Goal: Task Accomplishment & Management: Complete application form

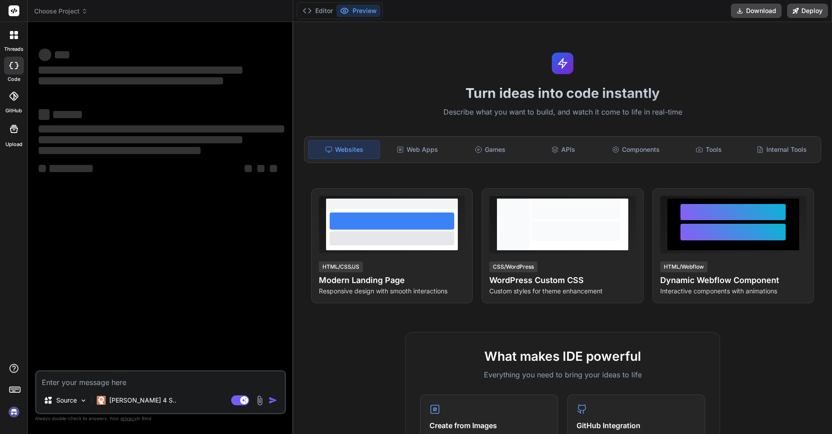
click at [77, 374] on textarea at bounding box center [160, 380] width 248 height 16
type textarea "x"
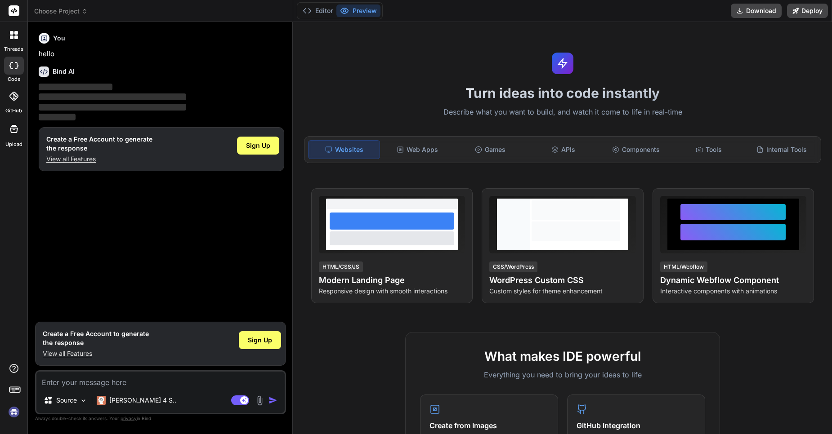
type textarea "e"
type textarea "x"
type textarea "ek"
type textarea "x"
type textarea "ek"
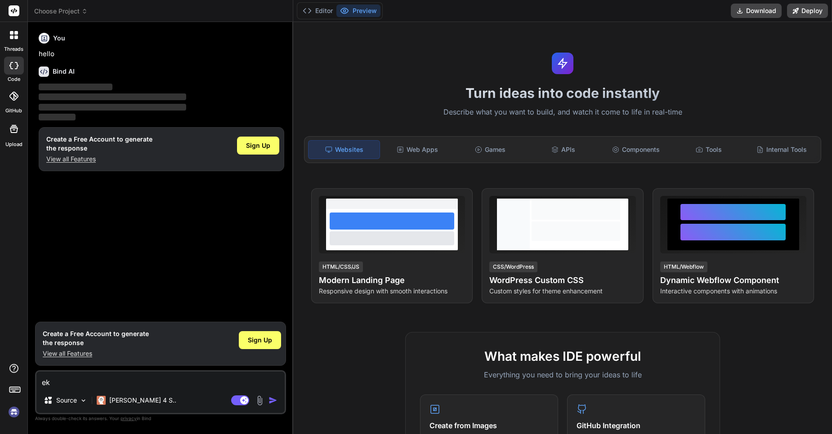
type textarea "x"
type textarea "ek"
click at [246, 150] on div "Sign Up" at bounding box center [258, 146] width 42 height 18
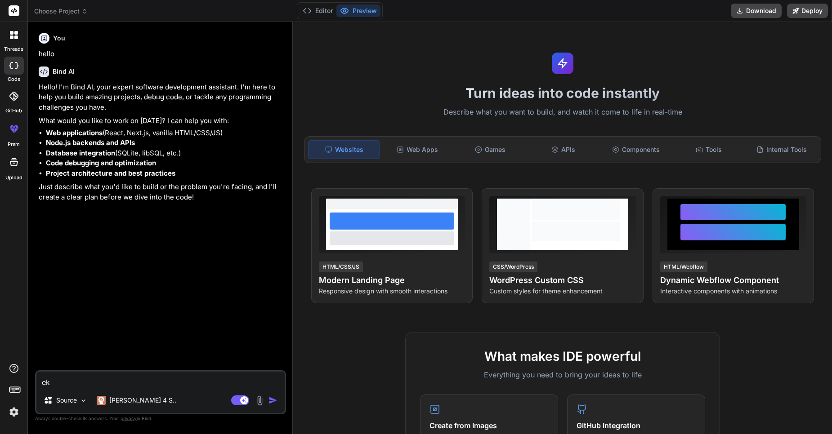
type textarea "x"
click at [144, 379] on textarea "ek" at bounding box center [160, 380] width 248 height 16
type textarea "x"
type textarea "m"
type textarea "x"
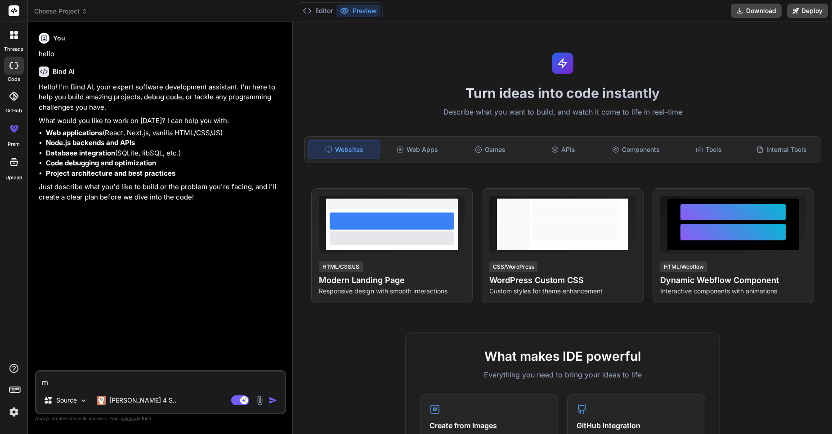
type textarea "mu"
type textarea "x"
type textarea "muj"
type textarea "x"
type textarea "mujh"
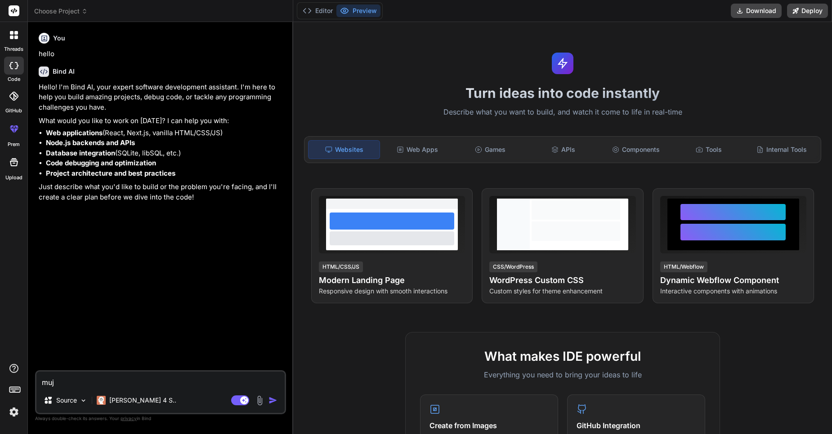
type textarea "x"
type textarea "mujhe"
type textarea "x"
type textarea "mujhe"
type textarea "x"
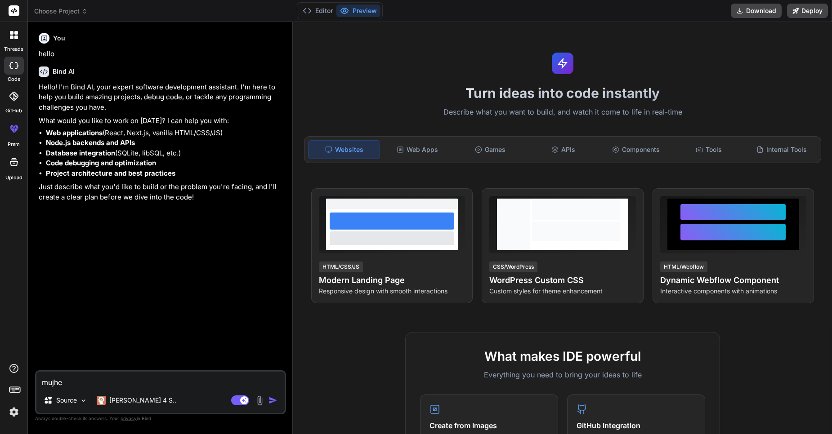
type textarea "mujhe m"
type textarea "x"
type textarea "mujhe mk"
type textarea "x"
type textarea "mujhe mk="
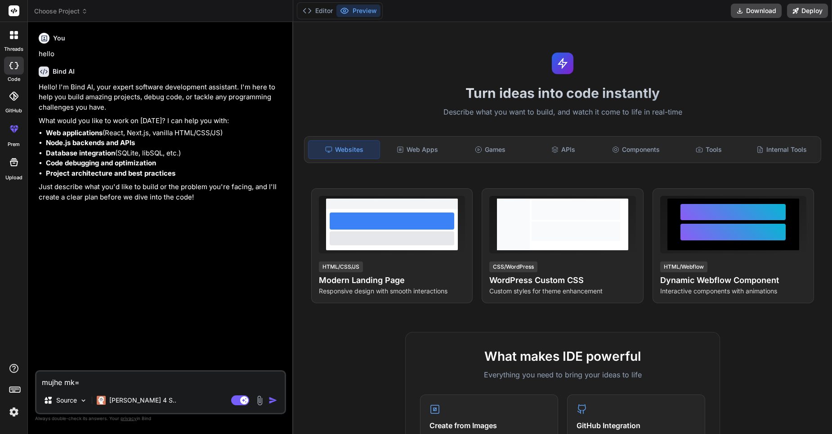
type textarea "x"
type textarea "mujhe mk"
type textarea "x"
type textarea "mujhe m"
type textarea "x"
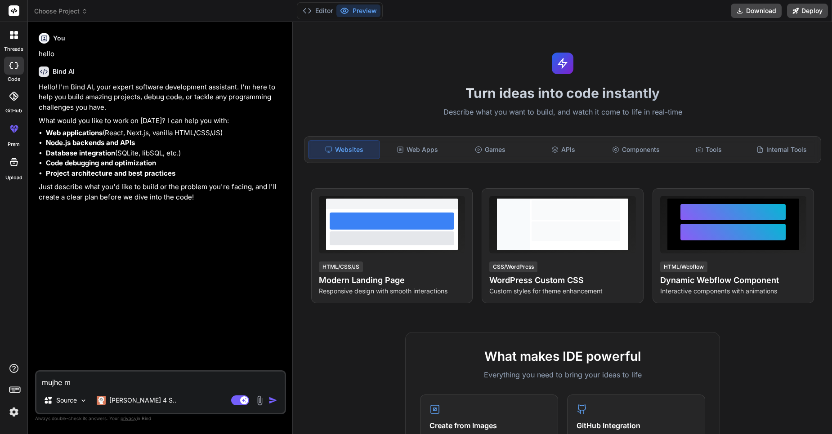
type textarea "mujhe ml"
type textarea "x"
type textarea "mujhe mlm"
type textarea "x"
type textarea "mujhe mlm"
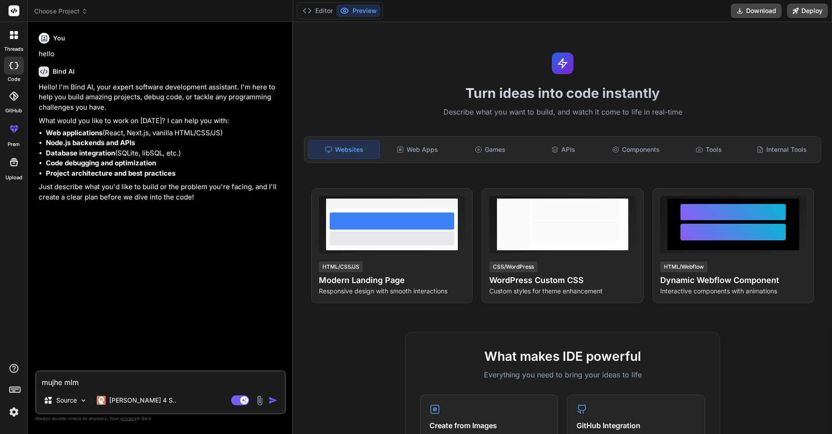
type textarea "x"
type textarea "mujhe mlm p"
type textarea "x"
type textarea "mujhe mlm pr"
type textarea "x"
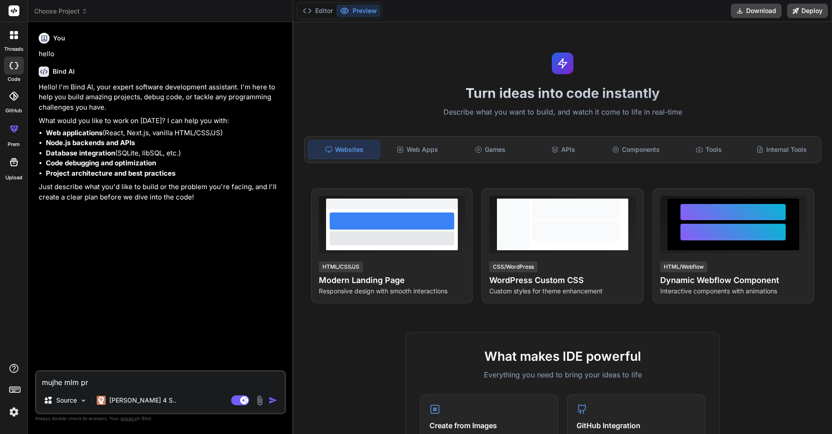
type textarea "mujhe mlm pro"
type textarea "x"
type textarea "mujhe mlm proj"
type textarea "x"
type textarea "mujhe mlm proje"
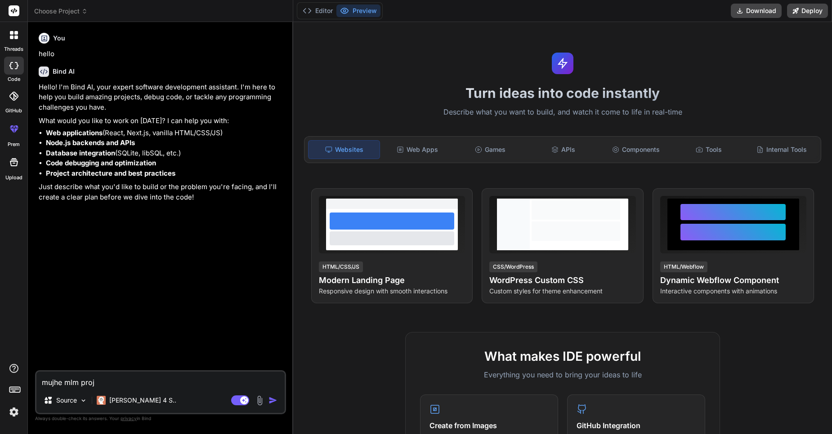
type textarea "x"
type textarea "mujhe mlm projec"
type textarea "x"
type textarea "mujhe mlm project"
type textarea "x"
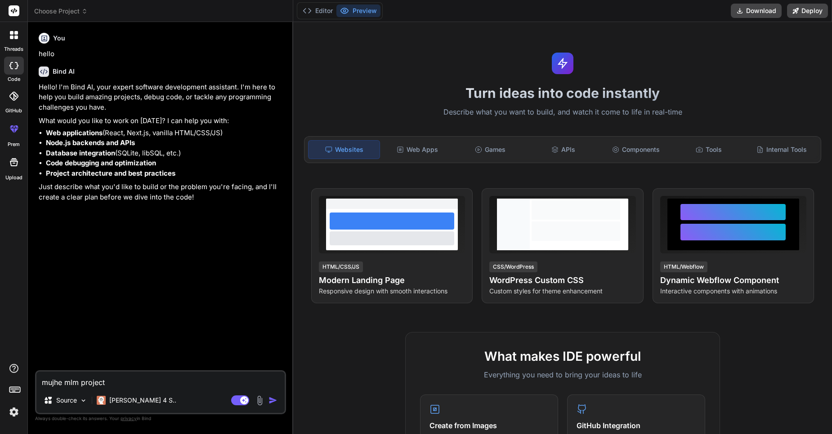
type textarea "mujhe mlm project"
type textarea "x"
type textarea "mujhe mlm project b"
type textarea "x"
type textarea "mujhe mlm project ba"
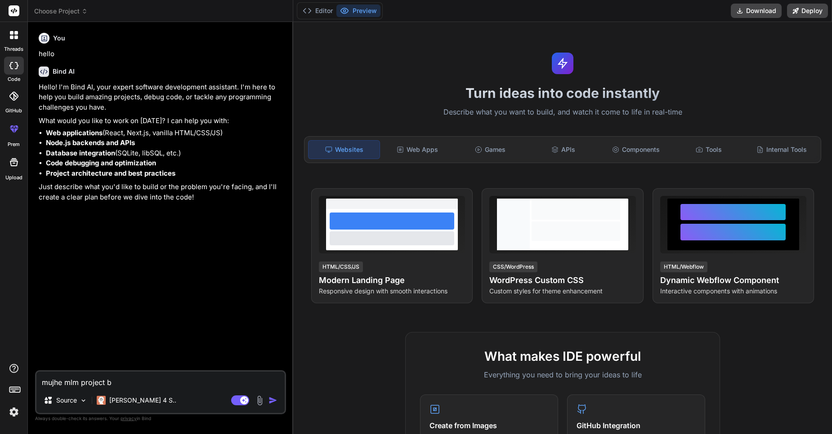
type textarea "x"
type textarea "mujhe mlm project ban"
type textarea "x"
type textarea "mujhe mlm project bana"
type textarea "x"
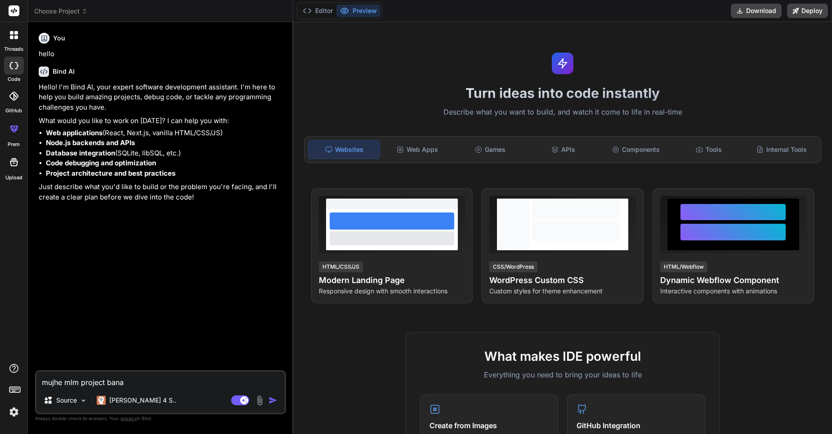
type textarea "mujhe mlm project [MEDICAL_DATA]"
type textarea "x"
type textarea "mujhe mlm project banana"
type textarea "x"
type textarea "mujhe mlm project banana"
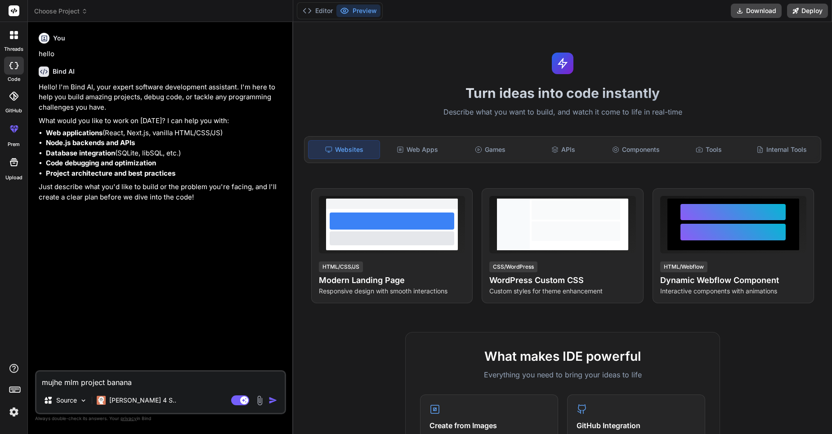
type textarea "x"
type textarea "mujhe mlm project banana h"
type textarea "x"
type textarea "mujhe mlm project banana ha"
type textarea "x"
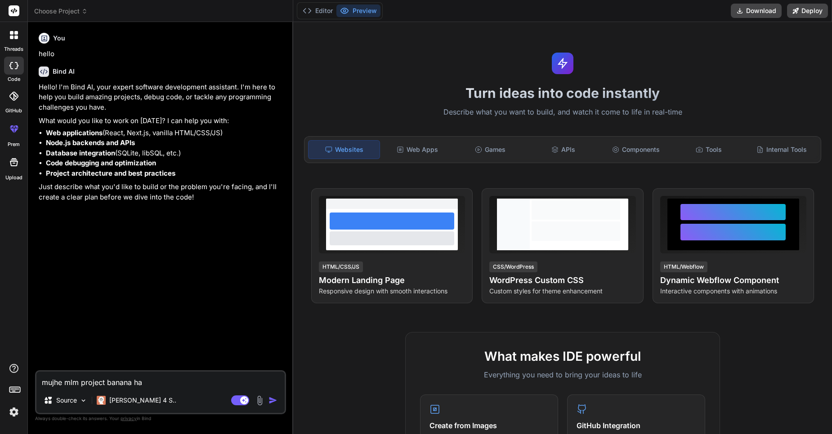
type textarea "mujhe mlm project banana hai"
type textarea "x"
type textarea "mujhe mlm project banana hai"
type textarea "x"
type textarea "mujhe mlm project banana hai a"
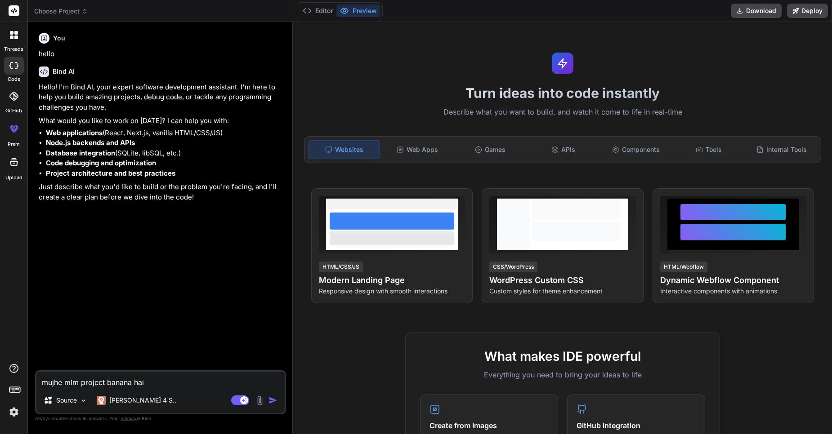
type textarea "x"
type textarea "mujhe mlm project banana hai au"
type textarea "x"
type textarea "mujhe mlm project banana hai aur"
type textarea "x"
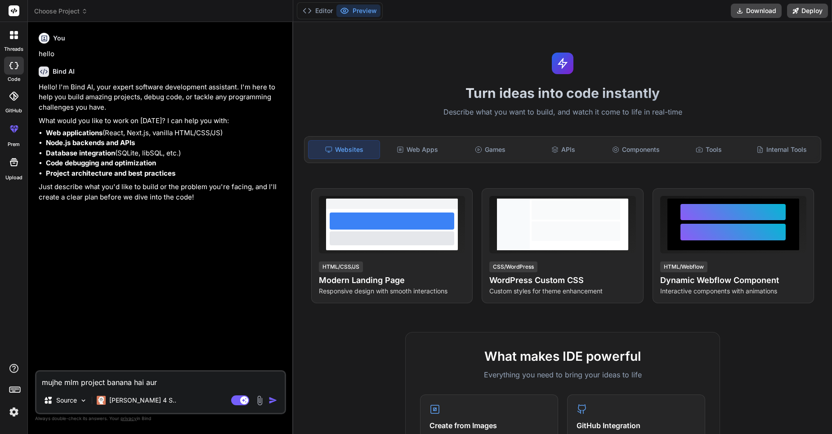
type textarea "mujhe mlm project banana hai aur"
type textarea "x"
type textarea "mujhe mlm project banana hai aur m"
type textarea "x"
type textarea "mujhe mlm project banana hai aur"
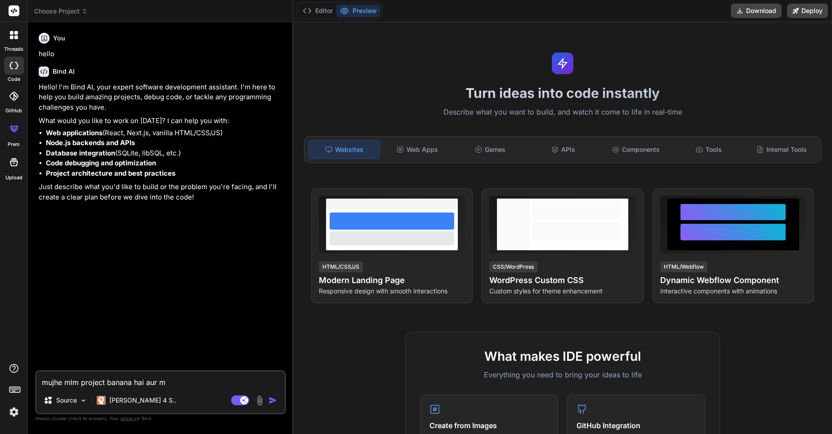
type textarea "x"
type textarea "mujhe mlm project banana hai aur p"
type textarea "x"
type textarea "mujhe mlm project banana hai aur pr"
type textarea "x"
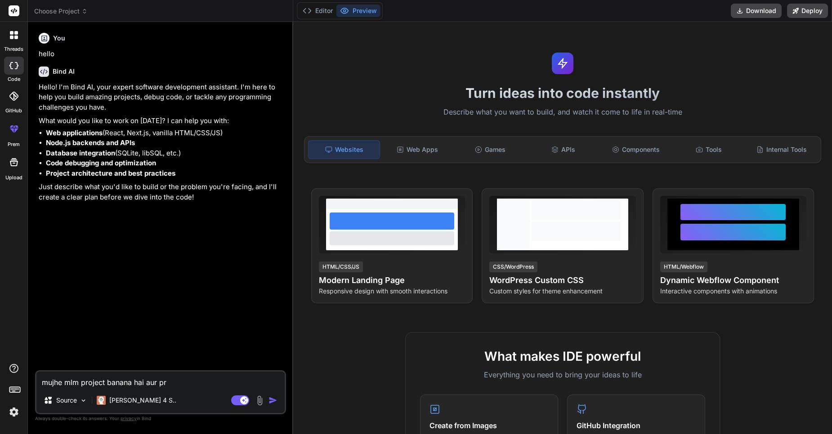
type textarea "mujhe mlm project banana hai aur pro"
type textarea "x"
type textarea "mujhe mlm project banana hai aur proj"
type textarea "x"
type textarea "mujhe mlm project banana hai aur proje"
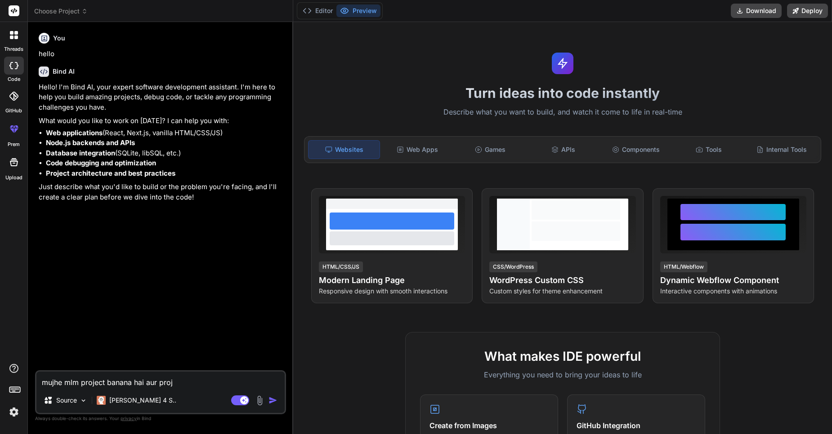
type textarea "x"
type textarea "mujhe mlm project banana hai aur projec"
type textarea "x"
type textarea "mujhe mlm project banana hai aur project"
type textarea "x"
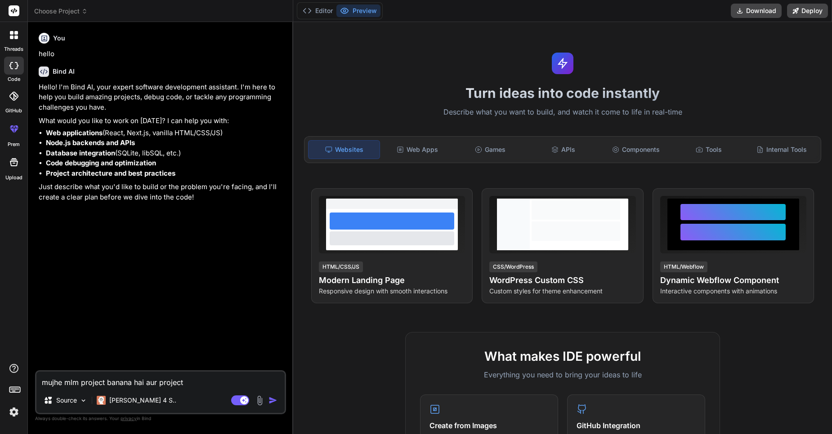
type textarea "mujhe mlm project banana hai aur project"
type textarea "x"
type textarea "mujhe mlm project banana hai aur project r"
type textarea "x"
type textarea "mujhe mlm project banana hai aur project re"
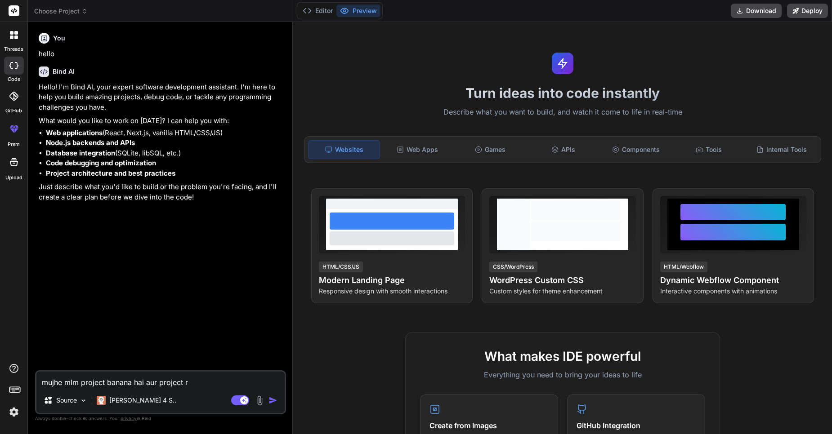
type textarea "x"
type textarea "mujhe mlm project banana hai aur project rea"
type textarea "x"
type textarea "mujhe mlm project banana hai aur project reac"
type textarea "x"
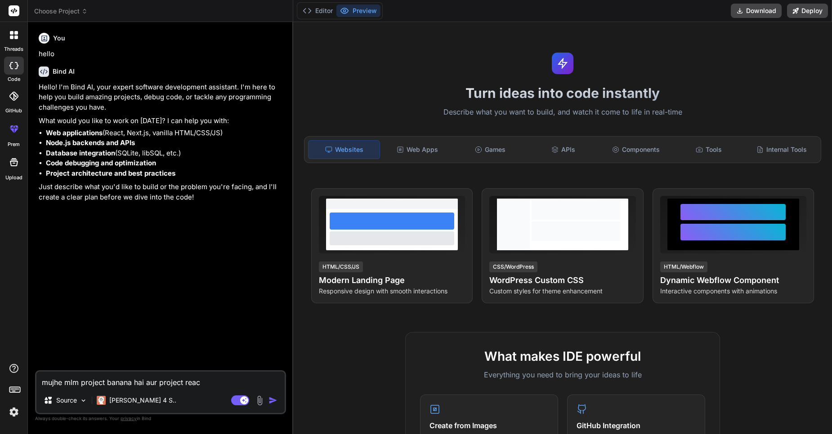
type textarea "mujhe mlm project banana hai aur project react"
type textarea "x"
type textarea "mujhe mlm project banana hai aur project react"
type textarea "x"
type textarea "mujhe mlm project banana hai aur project react a"
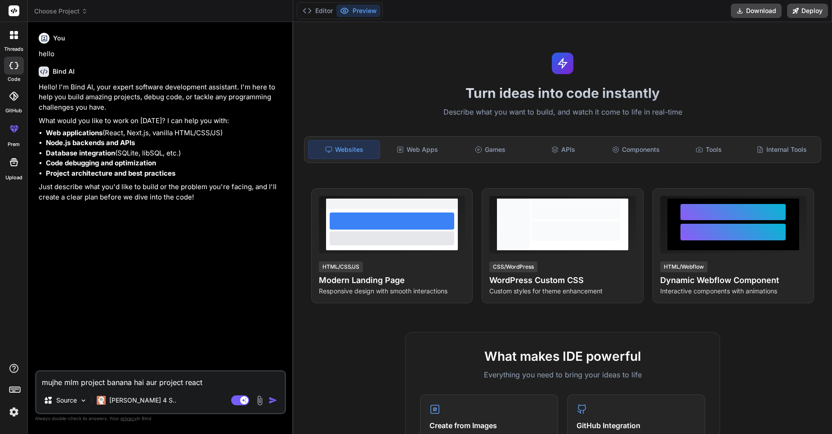
type textarea "x"
type textarea "mujhe mlm project banana hai aur project react au"
type textarea "x"
type textarea "mujhe mlm project banana hai aur project react aur"
type textarea "x"
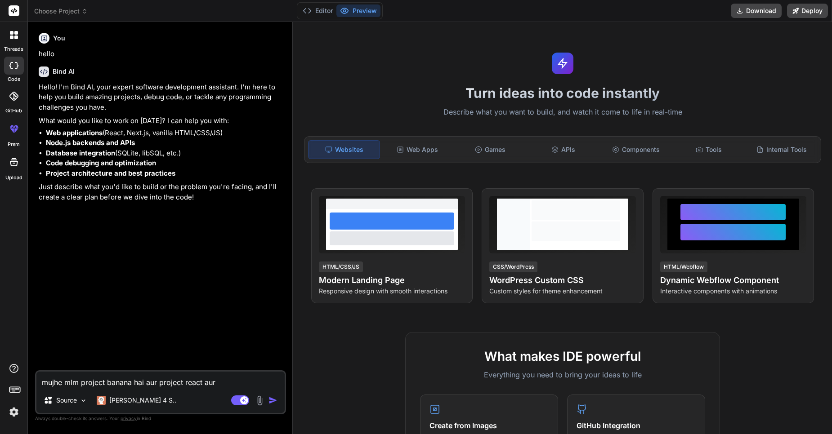
type textarea "mujhe mlm project banana hai aur project react aur"
type textarea "x"
type textarea "mujhe mlm project banana hai aur project react aur n"
type textarea "x"
type textarea "mujhe mlm project banana hai aur project react aur no"
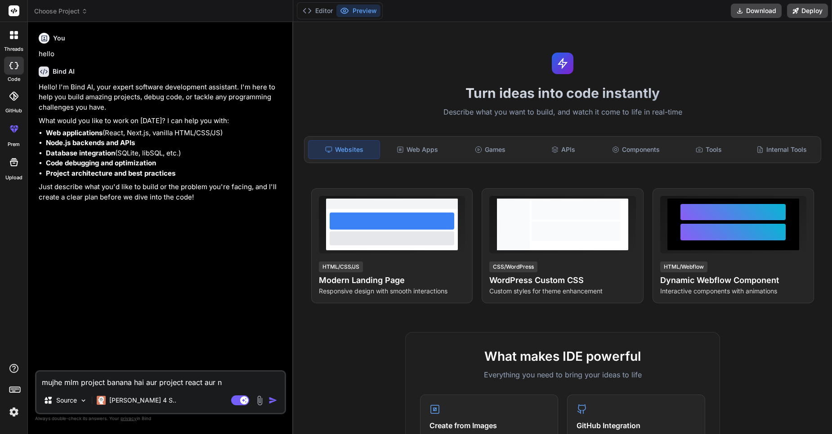
type textarea "x"
type textarea "mujhe mlm project banana hai aur project react aur nod"
type textarea "x"
type textarea "mujhe mlm project banana hai aur project react aur node"
type textarea "x"
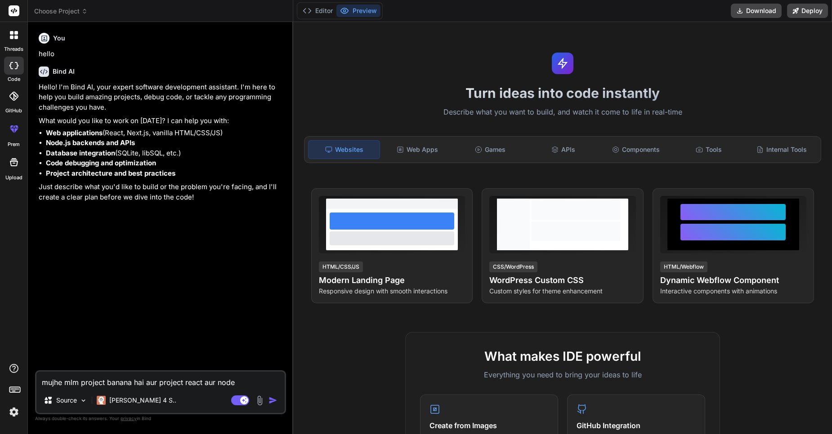
type textarea "mujhe mlm project banana hai aur project react aur node"
type textarea "x"
type textarea "mujhe mlm project banana hai aur project react aur node a"
type textarea "x"
type textarea "mujhe mlm project banana hai aur project react aur node au"
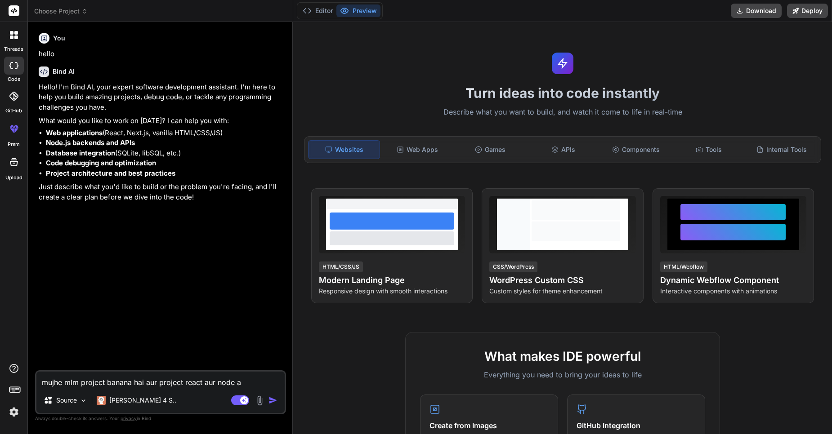
type textarea "x"
type textarea "mujhe mlm project banana hai aur project react aur node aur"
type textarea "x"
type textarea "mujhe mlm project banana hai aur project react aur node aur"
type textarea "x"
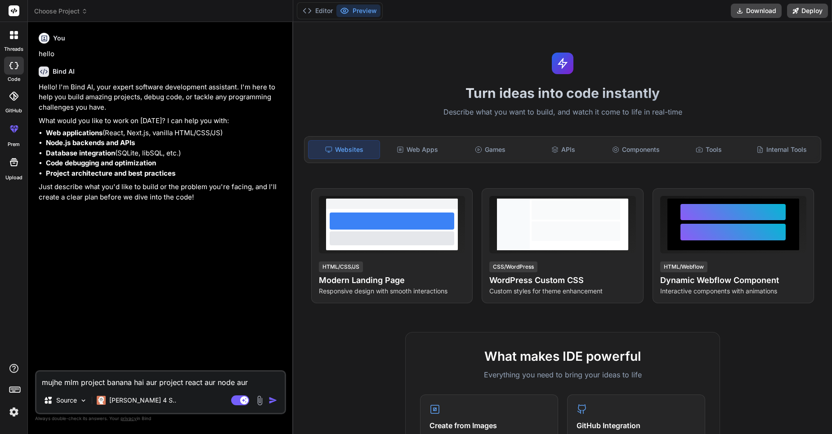
type textarea "mujhe mlm project banana hai aur project react aur node aur d"
type textarea "x"
type textarea "mujhe mlm project banana hai aur project react aur node aur da"
type textarea "x"
type textarea "mujhe mlm project banana hai aur project react aur node aur dat"
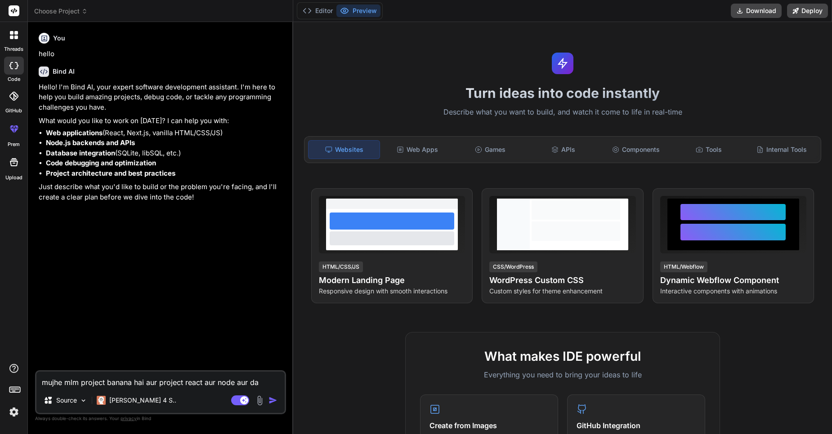
type textarea "x"
type textarea "mujhe mlm project banana hai aur project react aur node aur data"
type textarea "x"
type textarea "mujhe mlm project banana hai aur project react aur node aur datab"
type textarea "x"
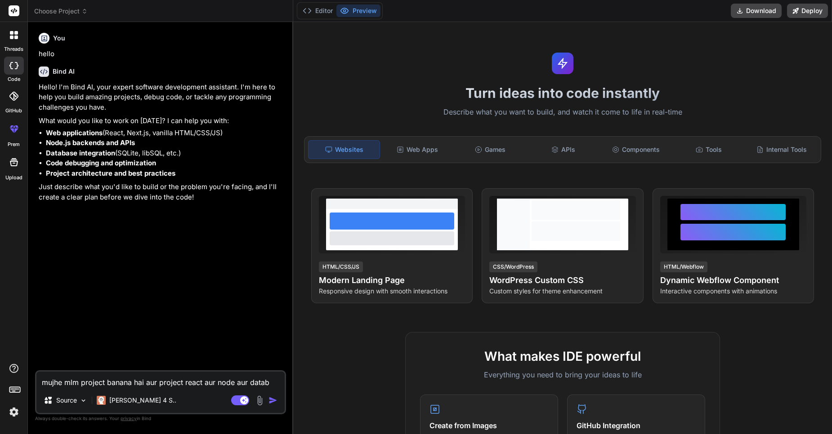
type textarea "mujhe mlm project banana hai aur project react aur node aur databa"
type textarea "x"
type textarea "mujhe mlm project banana hai aur project react aur node aur databas"
type textarea "x"
type textarea "mujhe mlm project banana hai aur project react aur node aur database"
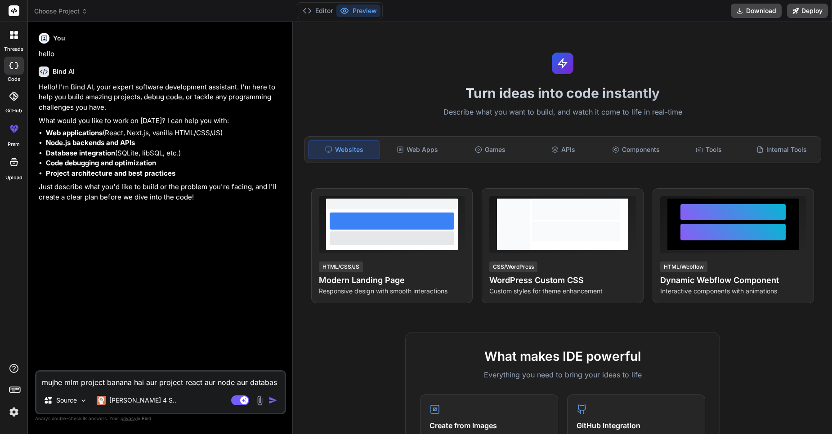
type textarea "x"
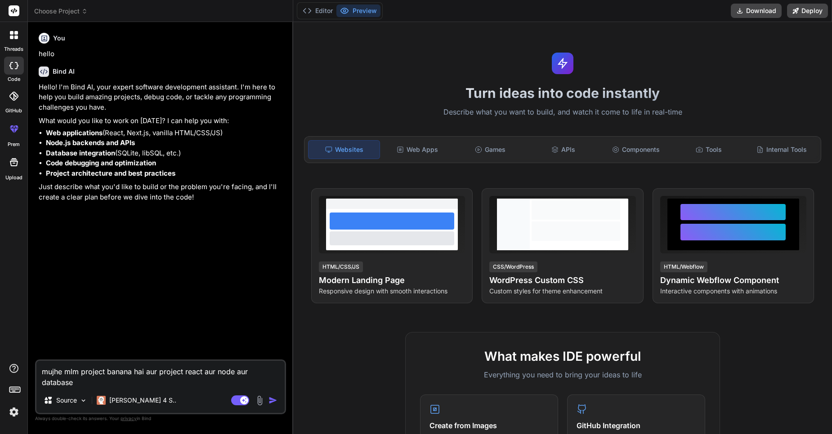
type textarea "mujhe mlm project banana hai aur project react aur node aur database"
type textarea "x"
type textarea "mujhe mlm project banana hai aur project react aur node aur database p"
type textarea "x"
type textarea "mujhe mlm project banana hai aur project react aur node aur database ps"
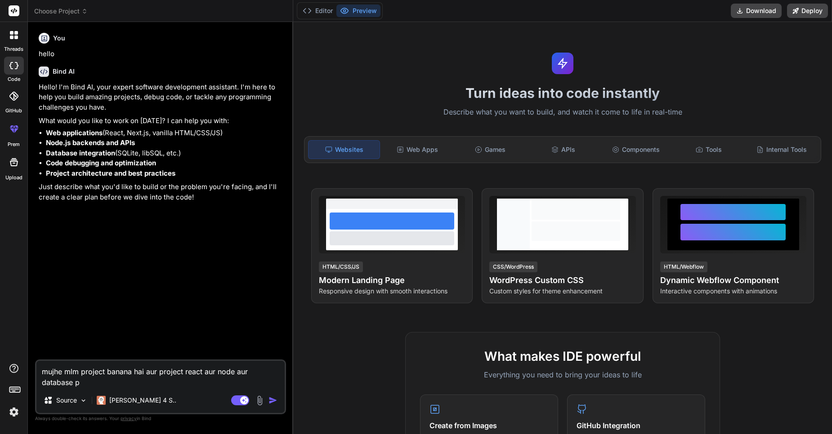
type textarea "x"
type textarea "mujhe mlm project banana hai aur project react aur node aur database pso"
type textarea "x"
type textarea "mujhe mlm project banana hai aur project react aur node aur database ps"
type textarea "x"
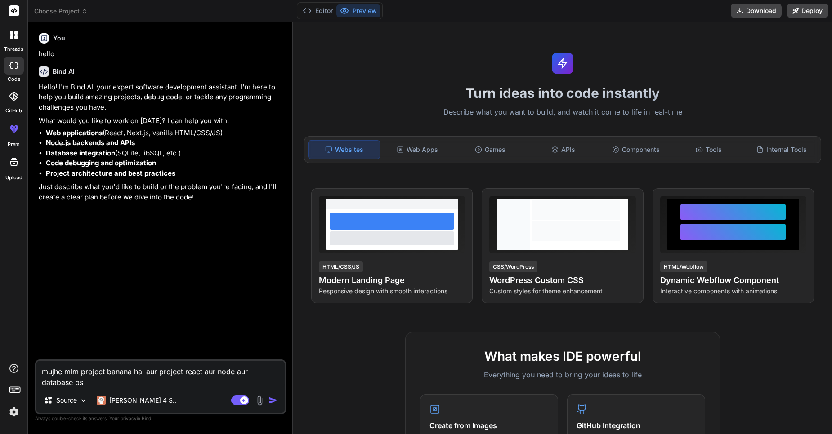
type textarea "mujhe mlm project banana hai aur project react aur node aur database p"
type textarea "x"
type textarea "mujhe mlm project banana hai aur project react aur node aur database po"
type textarea "x"
type textarea "mujhe mlm project banana hai aur project react aur node aur database pos"
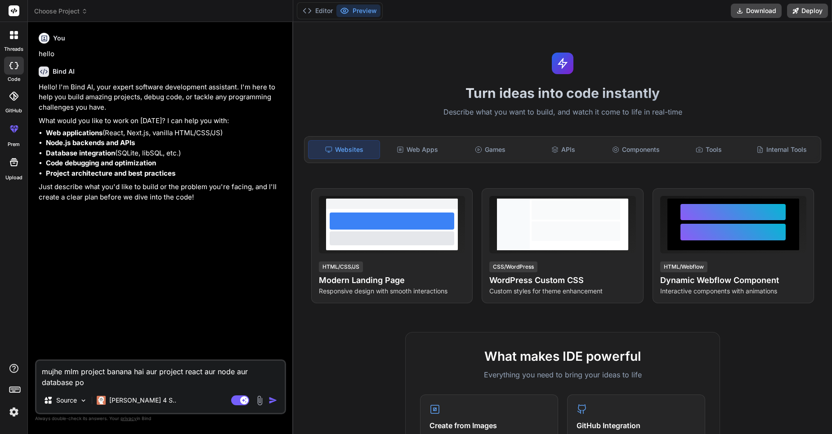
type textarea "x"
type textarea "mujhe mlm project banana hai aur project react aur node aur database post"
type textarea "x"
type textarea "mujhe mlm project banana hai aur project react aur node aur database postr"
type textarea "x"
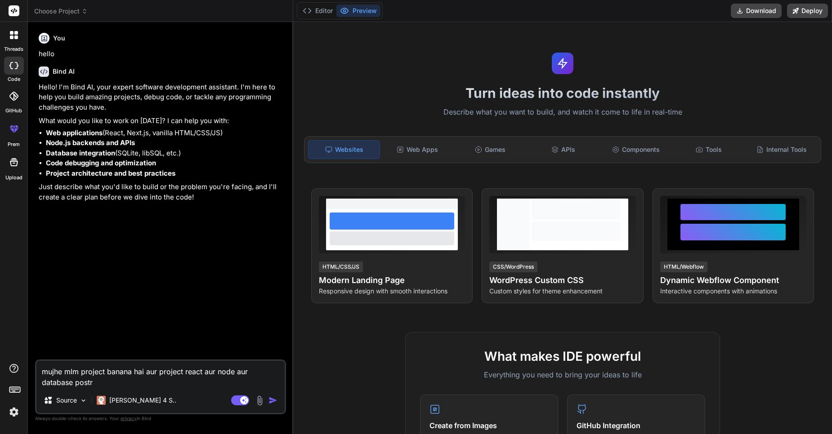
type textarea "mujhe mlm project banana hai aur project react aur node aur database post"
type textarea "x"
type textarea "mujhe mlm project banana hai aur project react aur node aur database postg"
type textarea "x"
type textarea "mujhe mlm project banana hai aur project react aur node aur database postgr"
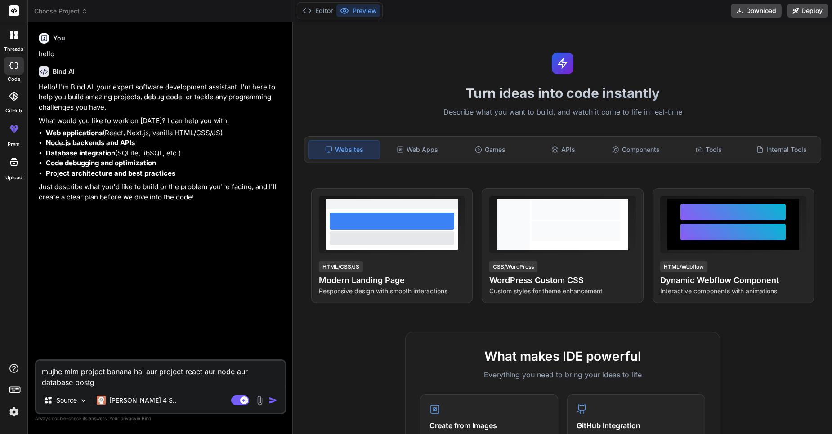
type textarea "x"
type textarea "mujhe mlm project banana hai aur project react aur node aur database postgre"
type textarea "x"
type textarea "mujhe mlm project banana hai aur project react aur node aur database postgres"
type textarea "x"
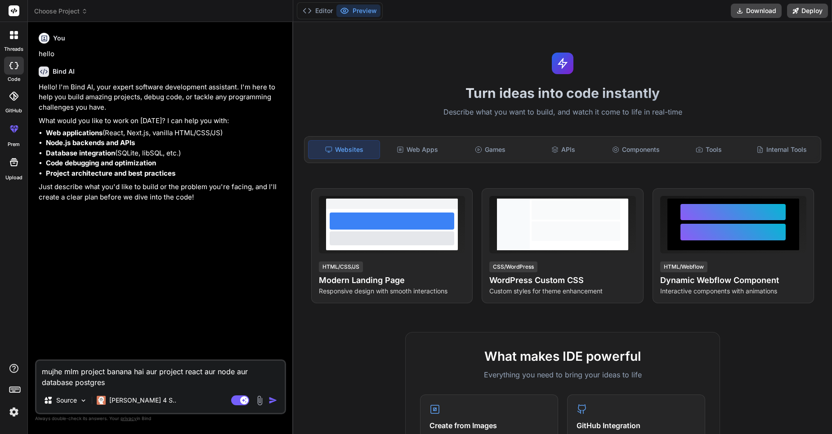
type textarea "mujhe mlm project banana hai aur project react aur node aur database postgresq"
type textarea "x"
type textarea "mujhe mlm project banana hai aur project react aur node aur database postgresql"
type textarea "x"
type textarea "mujhe mlm project banana hai aur project react aur node aur database postgresql"
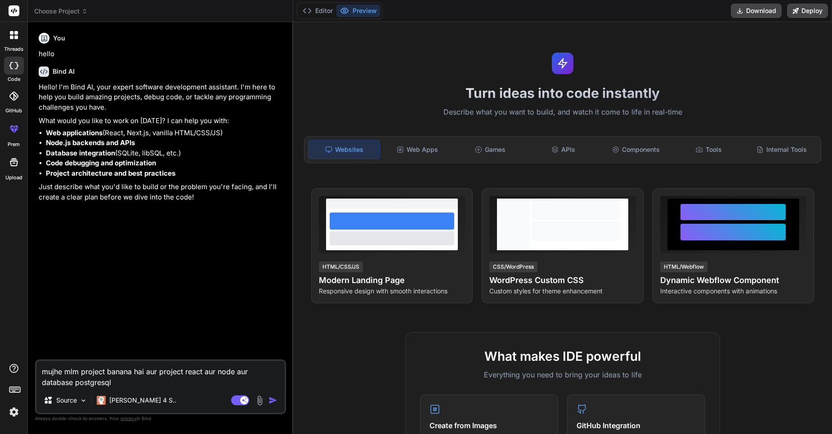
type textarea "x"
type textarea "mujhe mlm project banana hai aur project react aur node aur database postgresql"
type textarea "x"
type textarea "mujhe mlm project banana hai aur project react aur node aur database postgresql,"
type textarea "x"
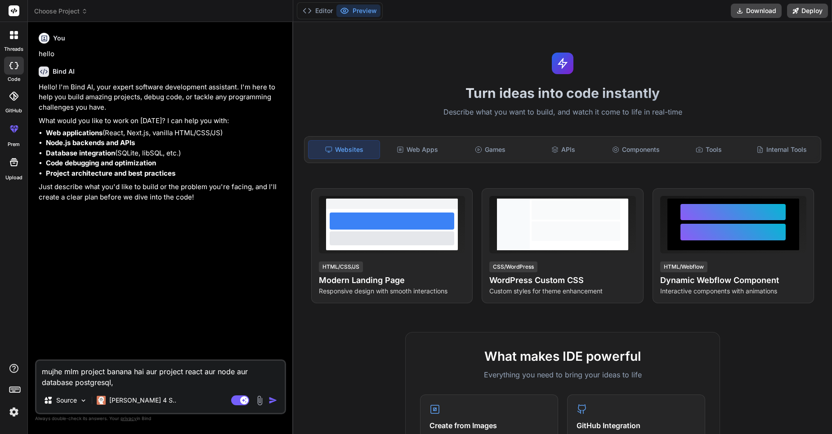
type textarea "mujhe mlm project banana hai aur project react aur node aur database postgresql,"
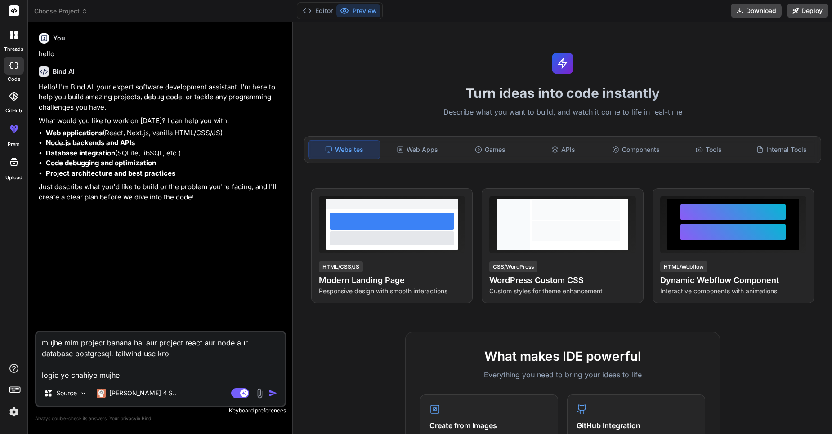
click at [261, 395] on img at bounding box center [260, 393] width 10 height 10
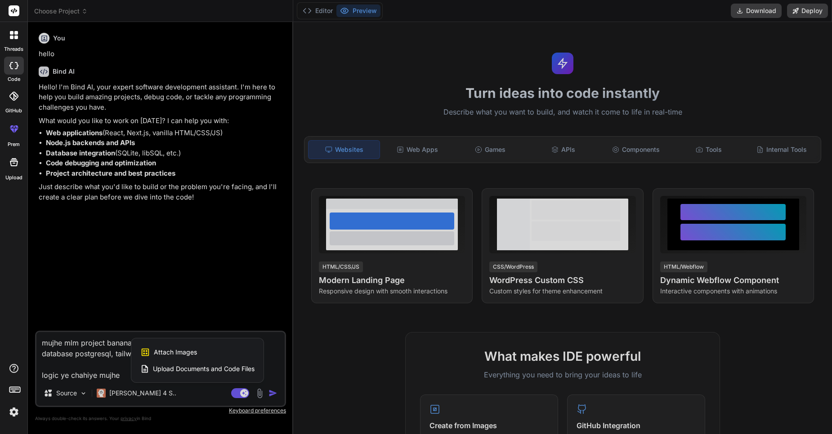
click at [210, 351] on div "Attach Images Image attachments are only supported in Claude and Gemini models." at bounding box center [197, 352] width 114 height 17
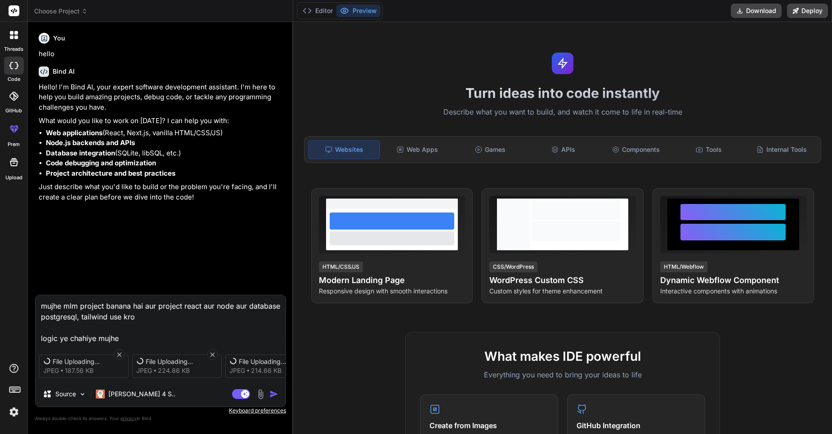
drag, startPoint x: 180, startPoint y: 340, endPoint x: 187, endPoint y: 339, distance: 7.3
click at [182, 341] on textarea "mujhe mlm project banana hai aur project react aur node aur database postgresql…" at bounding box center [161, 319] width 250 height 49
click at [214, 352] on icon at bounding box center [213, 355] width 8 height 8
click at [214, 352] on div "Upload Error jpeg 187.56 KB Upload Error jpeg 230.69 KB" at bounding box center [161, 367] width 250 height 38
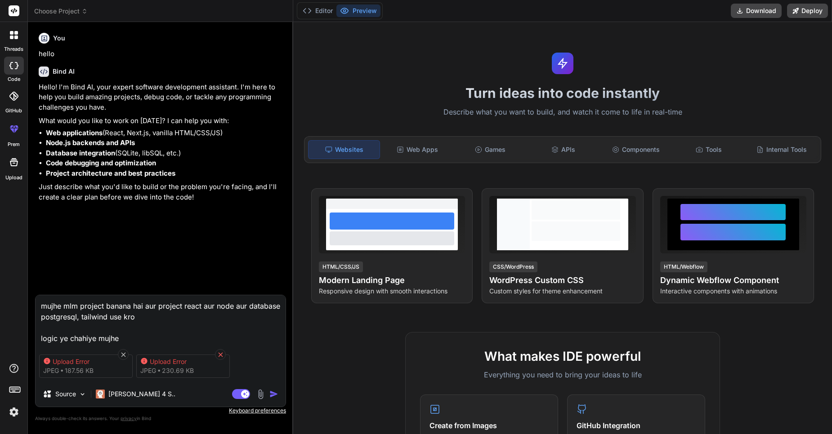
click at [217, 354] on icon at bounding box center [221, 355] width 8 height 8
click at [125, 355] on icon at bounding box center [124, 355] width 8 height 8
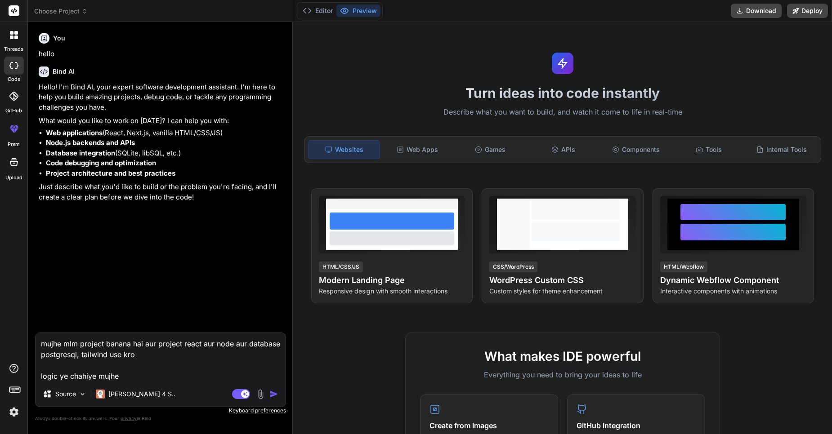
click at [262, 394] on img at bounding box center [260, 394] width 10 height 10
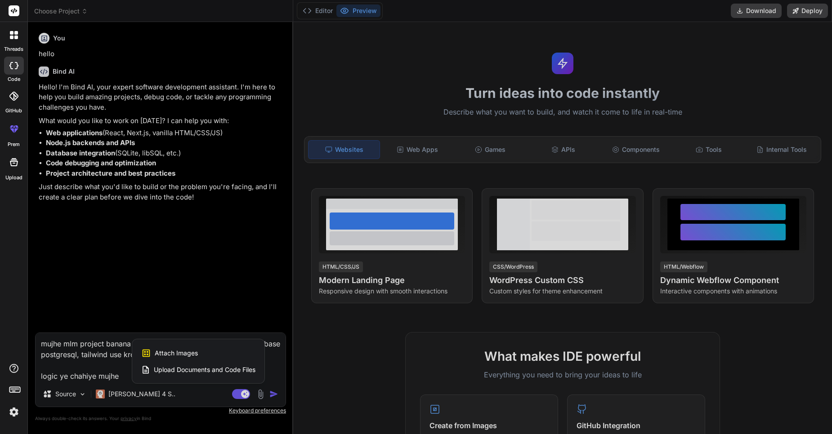
click at [239, 352] on div "Attach Images Image attachments are only supported in Claude and Gemini models." at bounding box center [198, 353] width 114 height 17
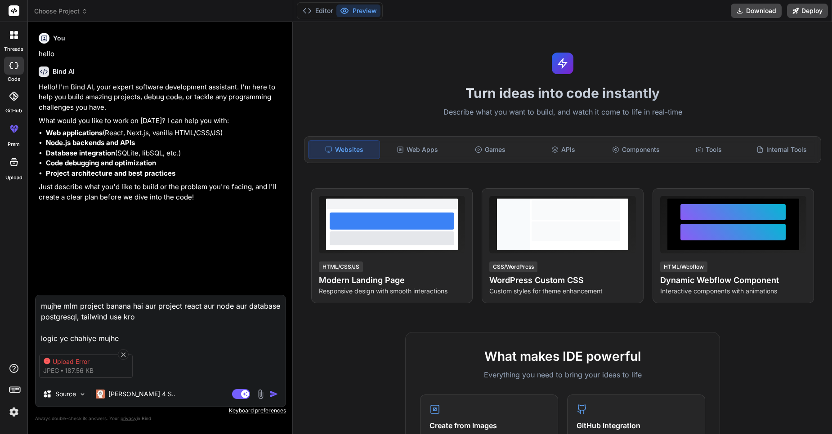
click at [79, 360] on div "Upload Error" at bounding box center [89, 361] width 72 height 9
click at [67, 361] on div "Upload Error" at bounding box center [89, 361] width 72 height 9
click at [123, 351] on icon at bounding box center [124, 355] width 8 height 8
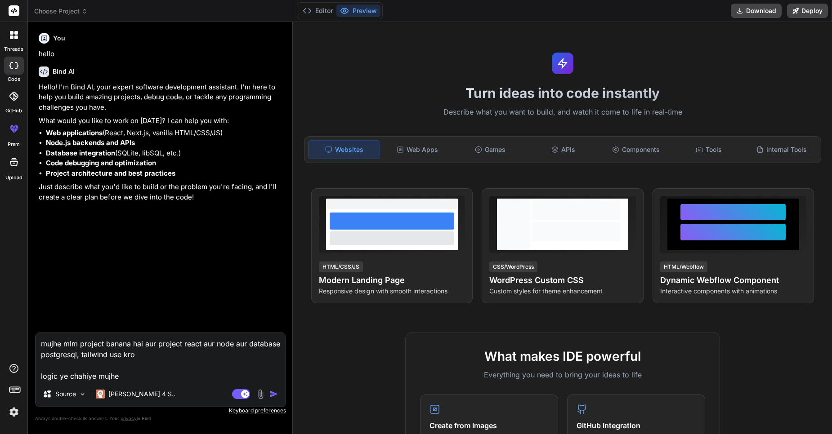
click at [153, 381] on textarea "mujhe mlm project banana hai aur project react aur node aur database postgresql…" at bounding box center [161, 357] width 250 height 49
click at [263, 397] on img at bounding box center [260, 394] width 10 height 10
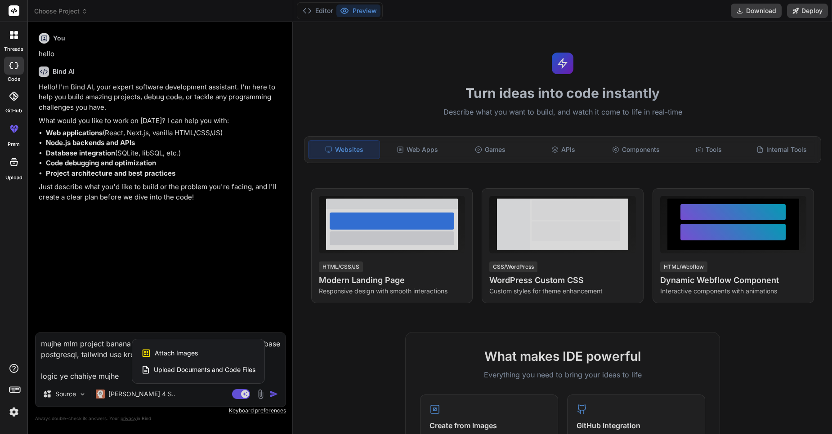
click at [197, 349] on span "Attach Images" at bounding box center [176, 353] width 43 height 9
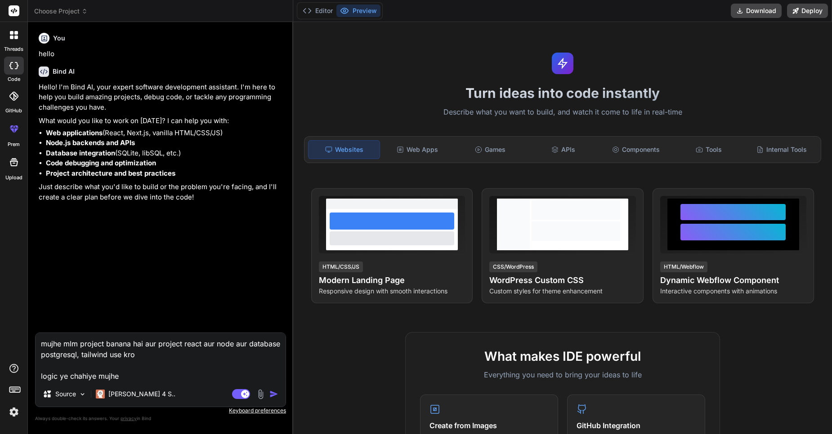
click at [261, 393] on img at bounding box center [260, 394] width 10 height 10
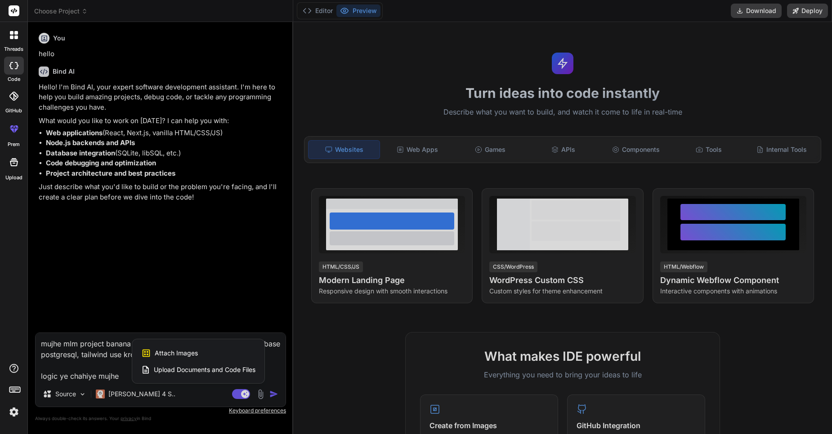
click at [225, 353] on div "Attach Images Image attachments are only supported in Claude and Gemini models." at bounding box center [198, 353] width 114 height 17
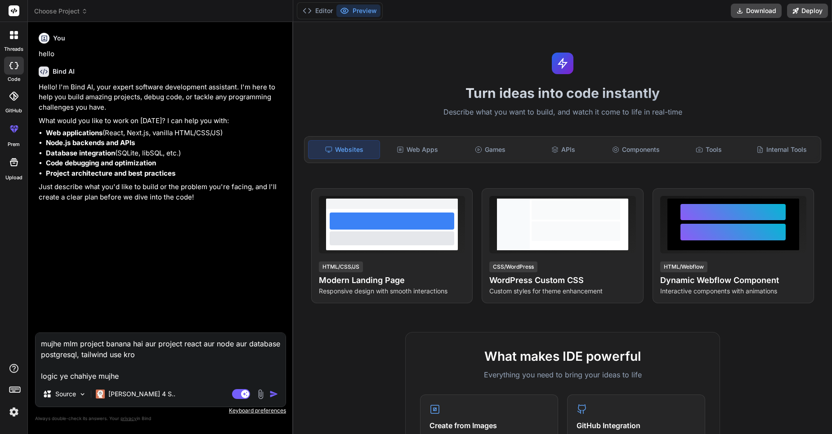
click at [153, 373] on textarea "mujhe mlm project banana hai aur project react aur node aur database postgresql…" at bounding box center [161, 357] width 250 height 49
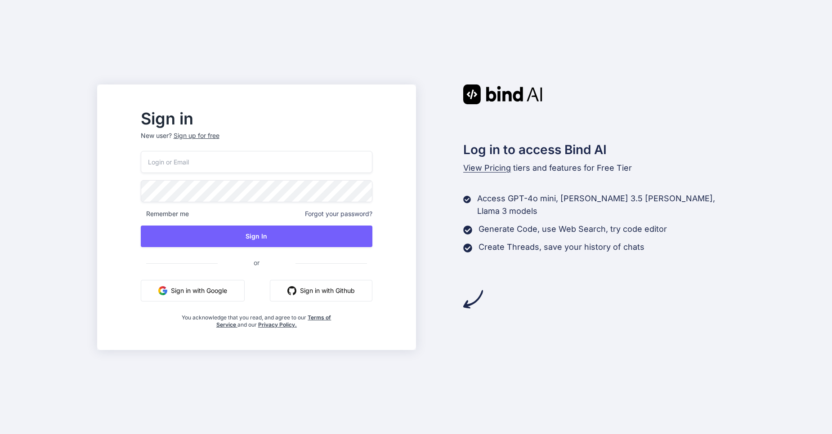
click at [219, 132] on div "Sign up for free" at bounding box center [197, 135] width 46 height 9
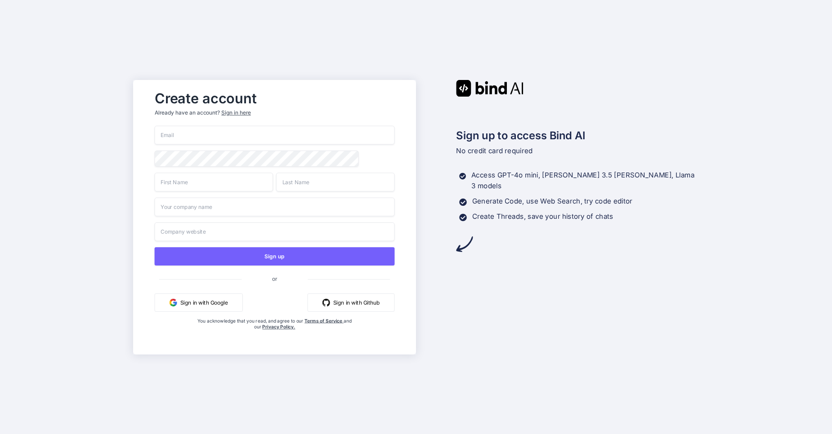
click at [221, 134] on input "email" at bounding box center [275, 135] width 240 height 19
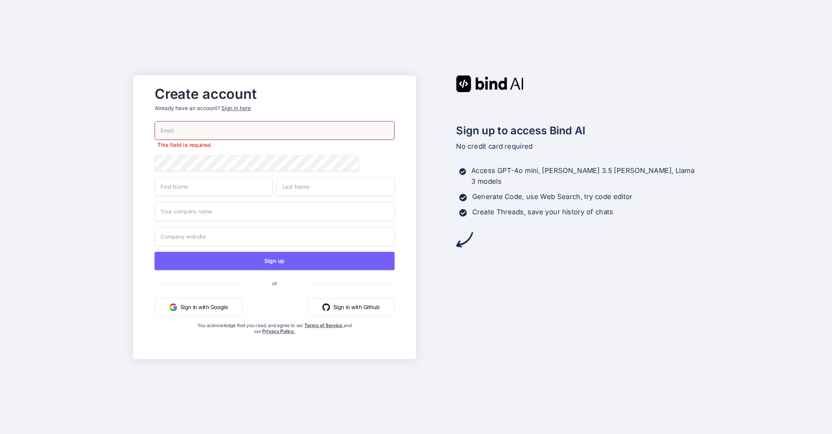
paste input "cirop71983@chaublog.com"
type input "cirop71983@chaublog.com"
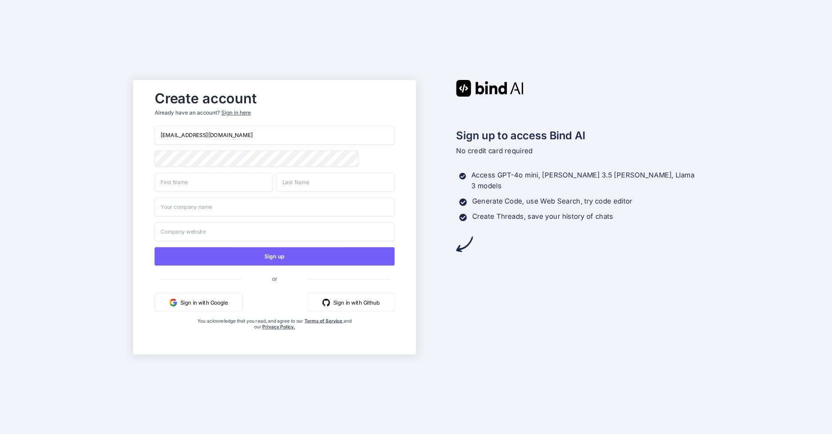
click at [246, 182] on input "text" at bounding box center [214, 182] width 118 height 19
type input "Cirop"
click at [357, 179] on input "text" at bounding box center [335, 182] width 119 height 19
type input "Chau"
click at [277, 208] on input "text" at bounding box center [275, 206] width 240 height 19
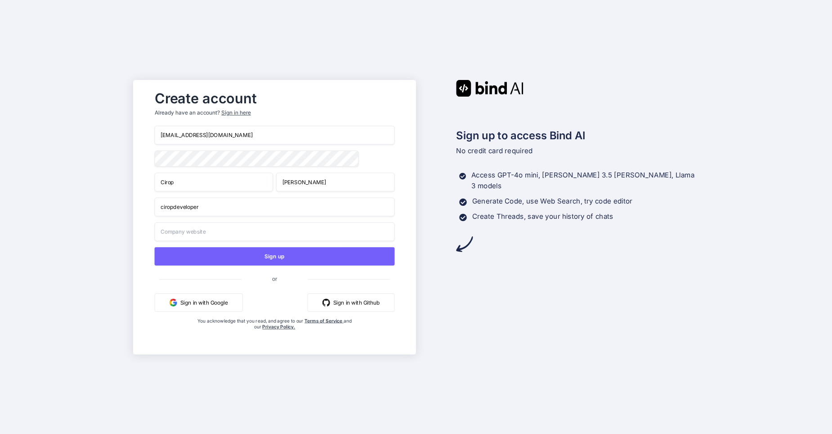
type input "ciropdeveloper"
click at [276, 229] on input "text" at bounding box center [275, 231] width 240 height 19
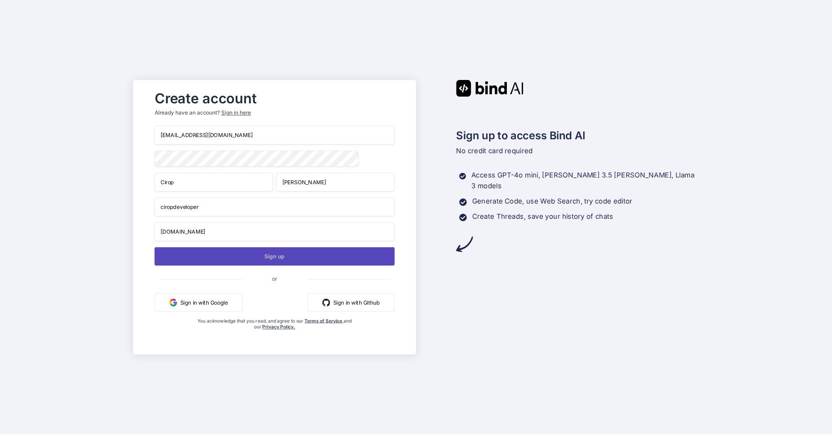
type input "criops.com"
click at [269, 262] on button "Sign up" at bounding box center [275, 256] width 240 height 18
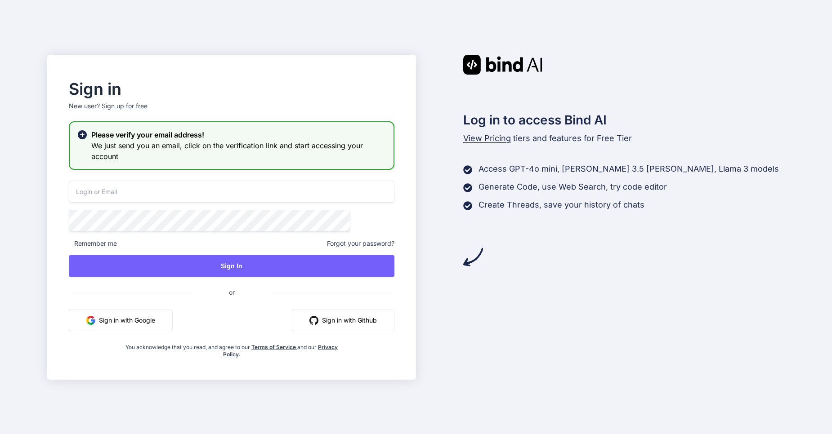
type input "cirop71983@chaublog.com"
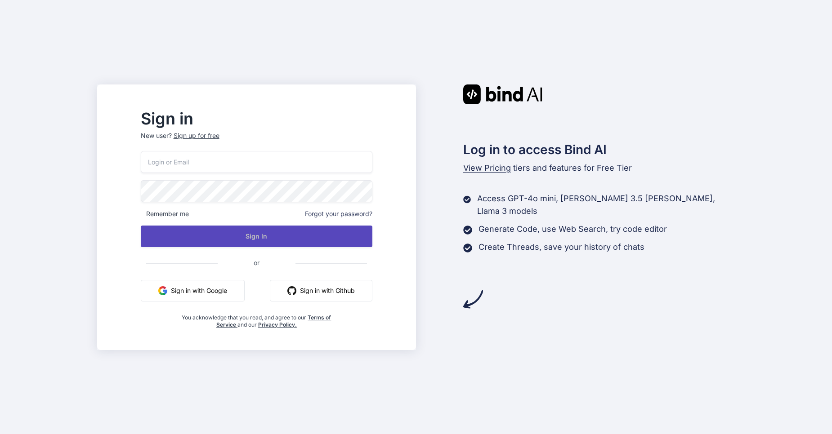
type input "[EMAIL_ADDRESS][DOMAIN_NAME]"
click at [256, 237] on button "Sign In" at bounding box center [257, 237] width 232 height 22
click at [269, 239] on button "Sign In" at bounding box center [257, 237] width 232 height 22
